Goal: Task Accomplishment & Management: Use online tool/utility

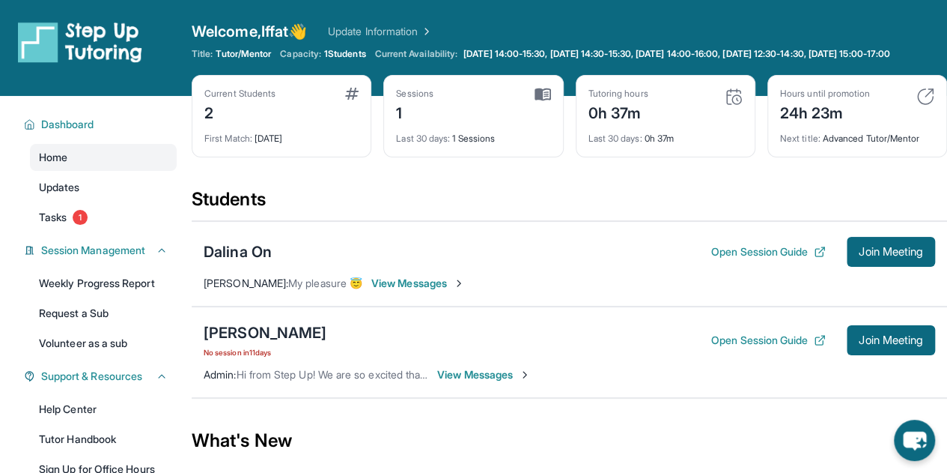
click at [469, 382] on span "View Messages" at bounding box center [484, 374] width 94 height 15
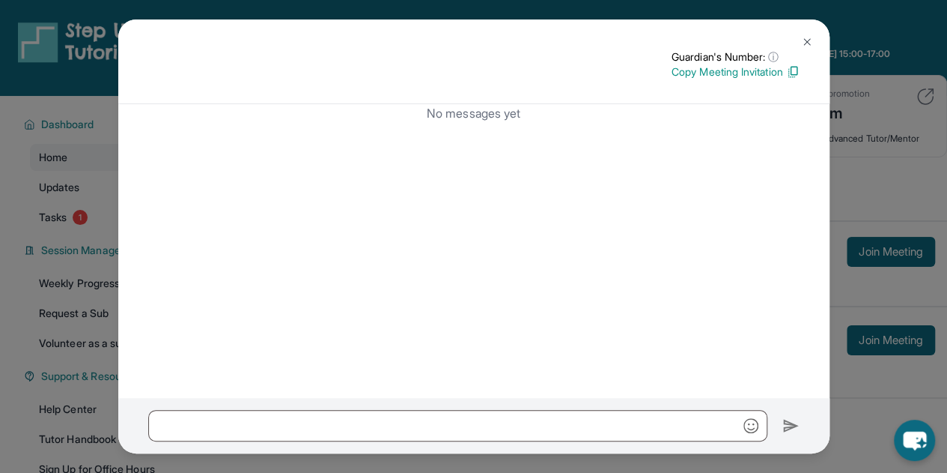
click at [809, 40] on img at bounding box center [807, 42] width 12 height 12
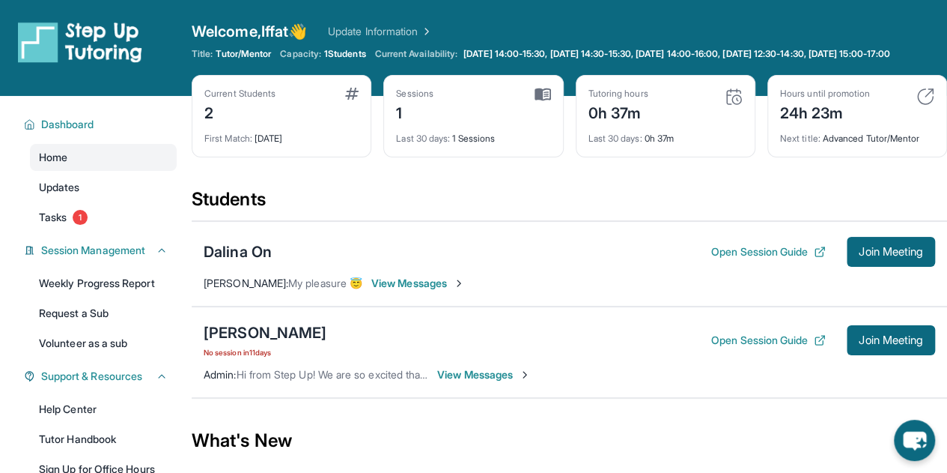
click at [427, 291] on span "View Messages" at bounding box center [418, 283] width 94 height 15
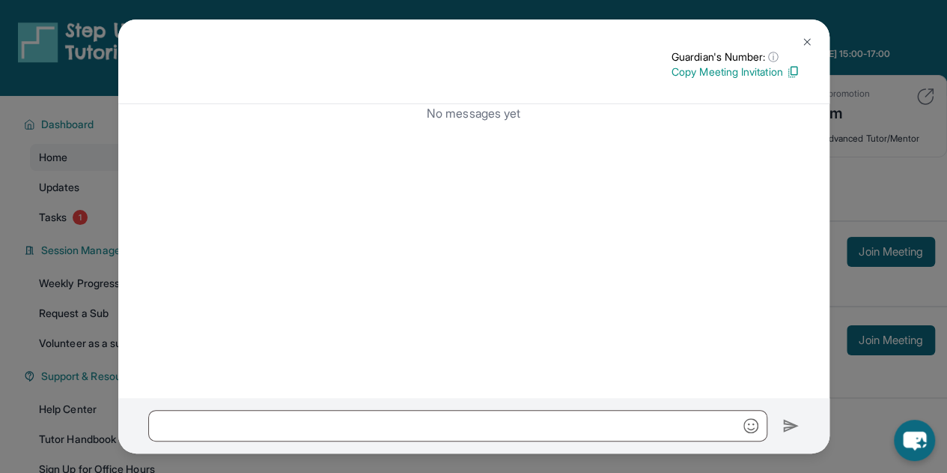
click at [811, 47] on img at bounding box center [807, 42] width 12 height 12
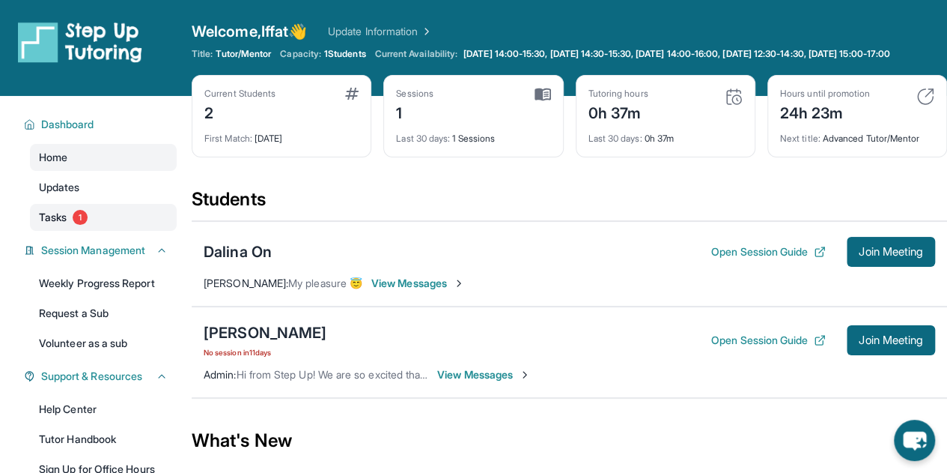
click at [56, 221] on span "Tasks" at bounding box center [53, 217] width 28 height 15
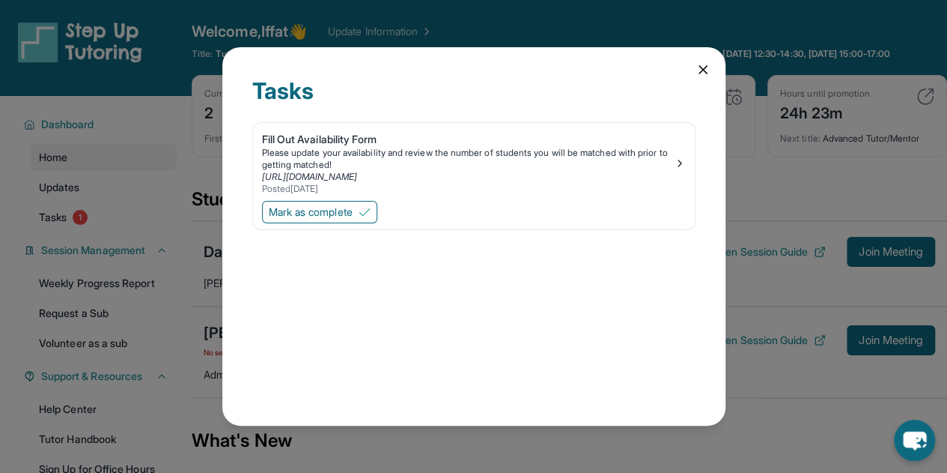
click at [196, 254] on div "Tasks Fill Out Availability Form Please update your availability and review the…" at bounding box center [473, 236] width 947 height 473
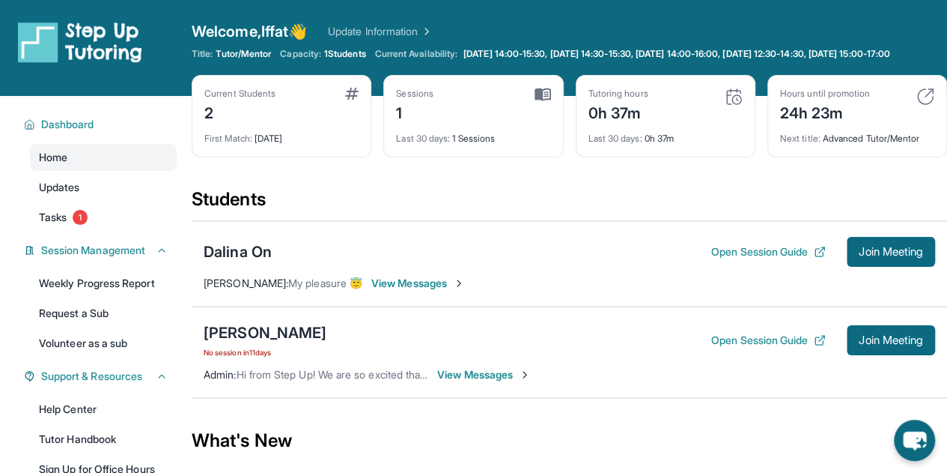
scroll to position [9, 0]
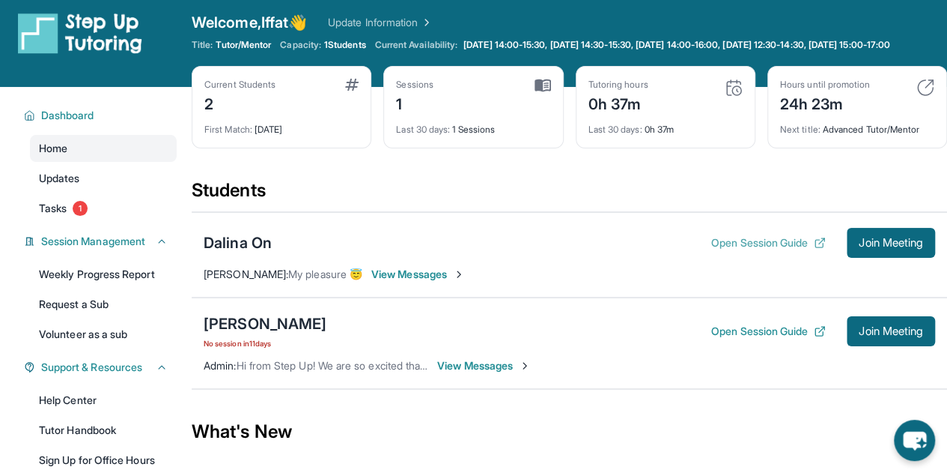
click at [730, 250] on button "Open Session Guide" at bounding box center [769, 242] width 115 height 15
click at [861, 247] on span "Join Meeting" at bounding box center [891, 242] width 64 height 9
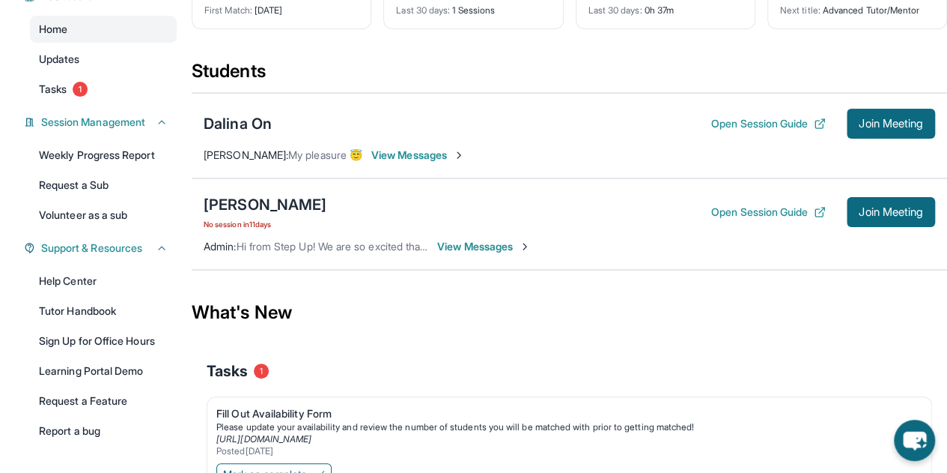
scroll to position [127, 0]
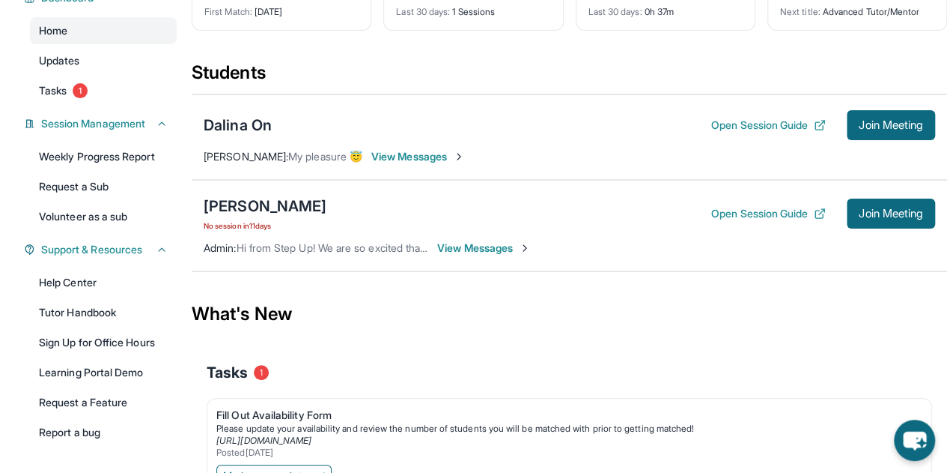
click at [416, 163] on span "View Messages" at bounding box center [418, 156] width 94 height 15
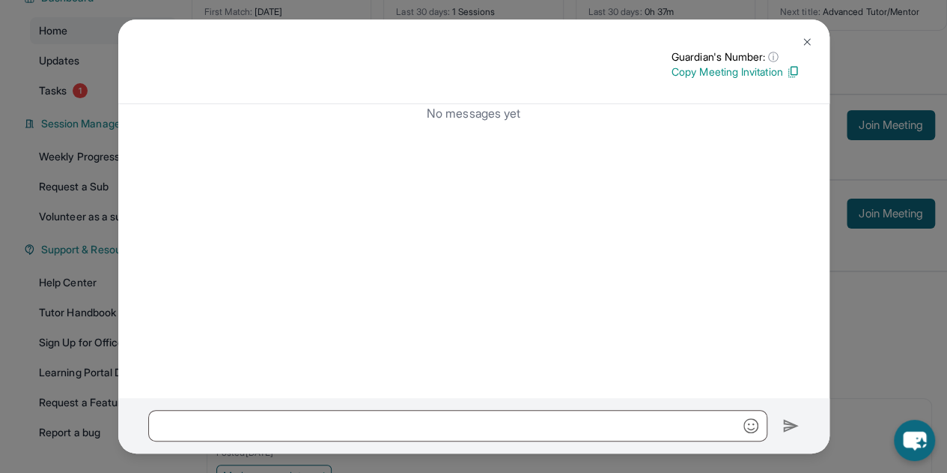
click at [812, 50] on button at bounding box center [807, 42] width 30 height 30
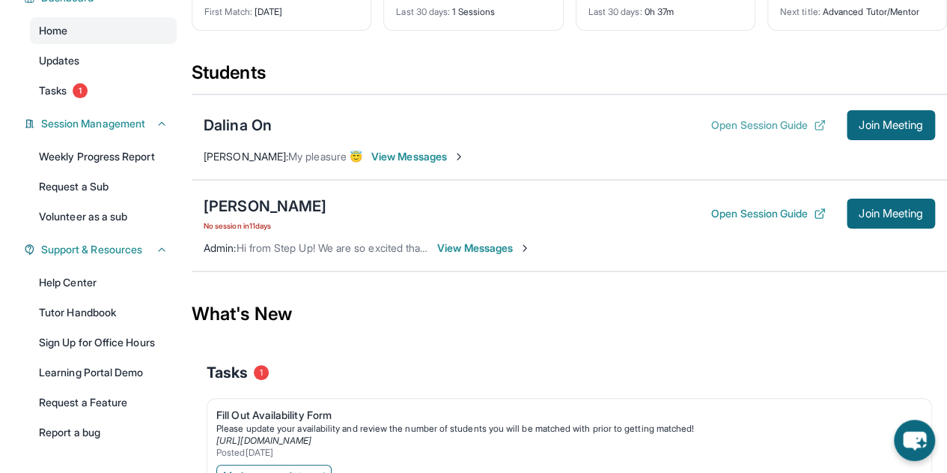
click at [791, 133] on button "Open Session Guide" at bounding box center [769, 125] width 115 height 15
